Goal: Information Seeking & Learning: Learn about a topic

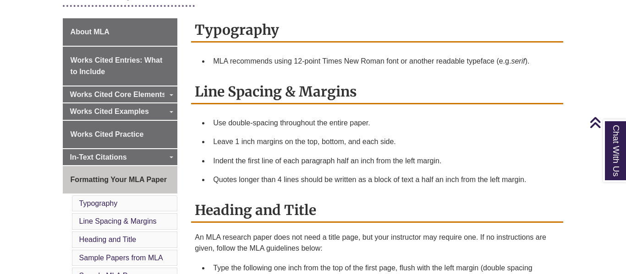
scroll to position [241, 0]
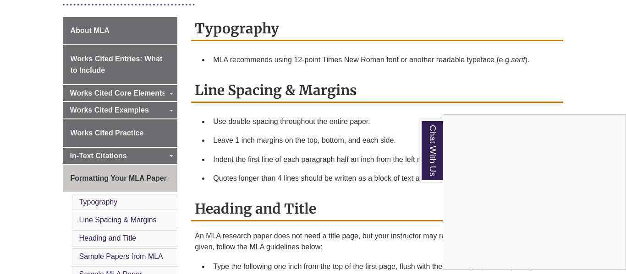
click at [151, 110] on div "Chat With Us" at bounding box center [313, 137] width 626 height 274
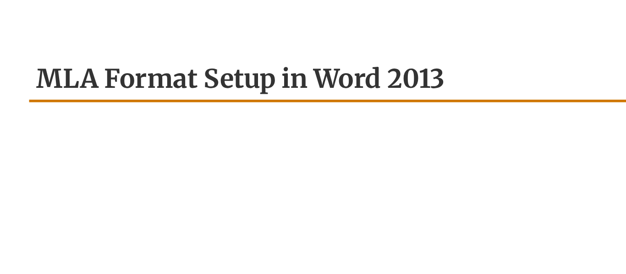
scroll to position [1070, 0]
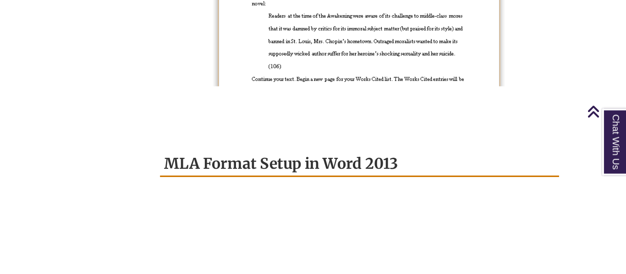
click at [454, 104] on p at bounding box center [377, 109] width 365 height 11
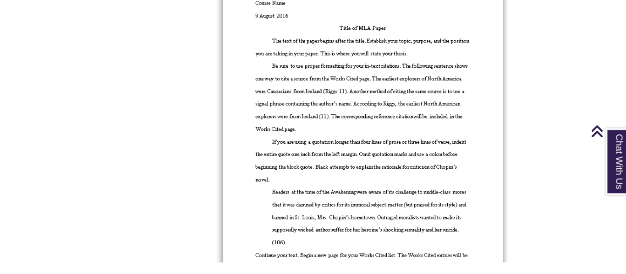
scroll to position [911, 0]
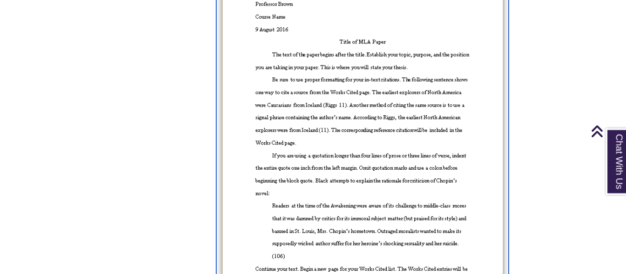
click at [458, 92] on img at bounding box center [376, 106] width 273 height 303
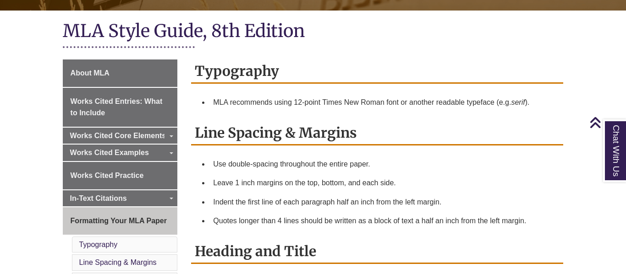
scroll to position [197, 0]
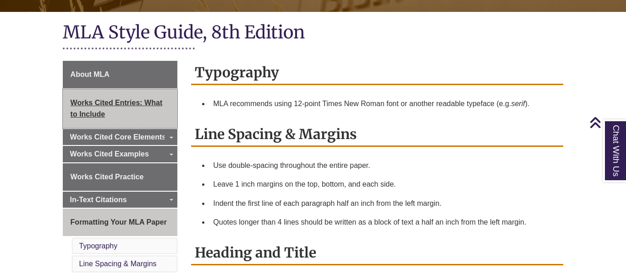
click at [157, 100] on span "Works Cited Entries: What to Include" at bounding box center [117, 109] width 92 height 20
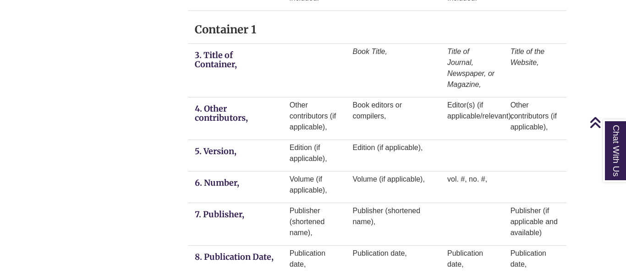
scroll to position [884, 0]
